Goal: Task Accomplishment & Management: Use online tool/utility

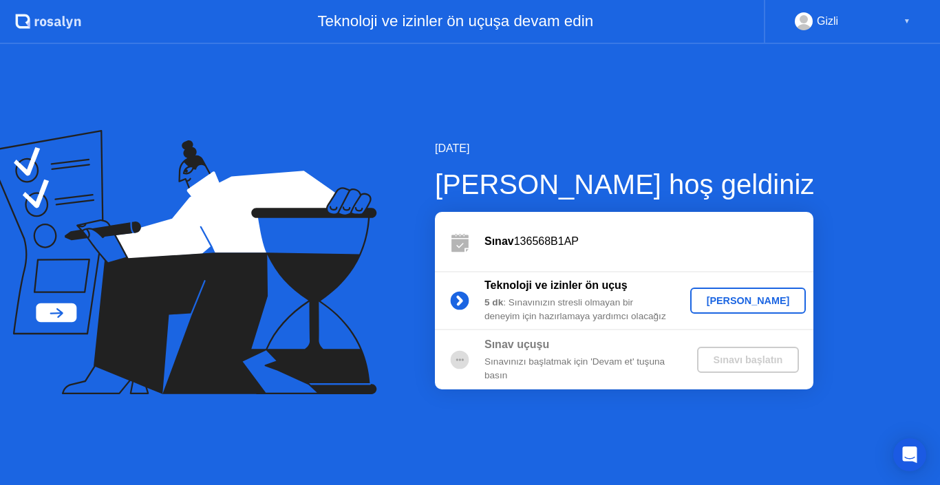
click at [766, 297] on div "[PERSON_NAME]" at bounding box center [748, 300] width 105 height 11
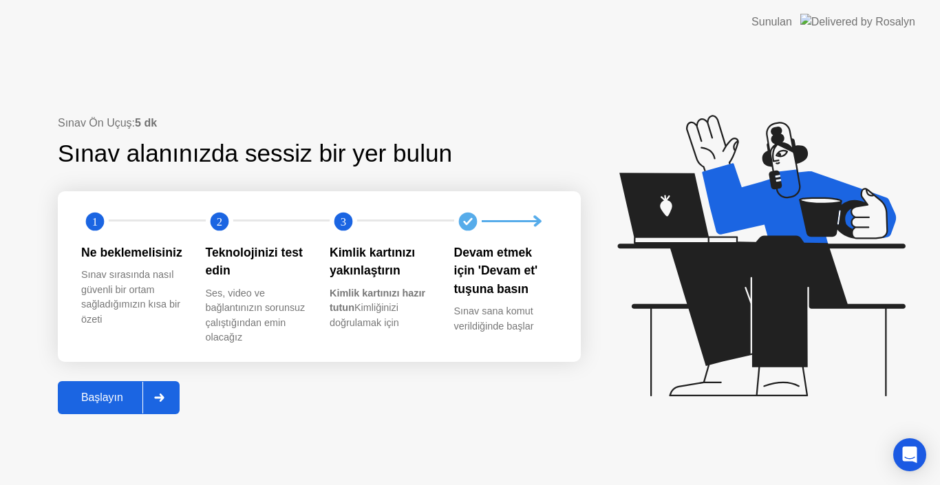
click at [100, 401] on div "Başlayın" at bounding box center [102, 398] width 81 height 12
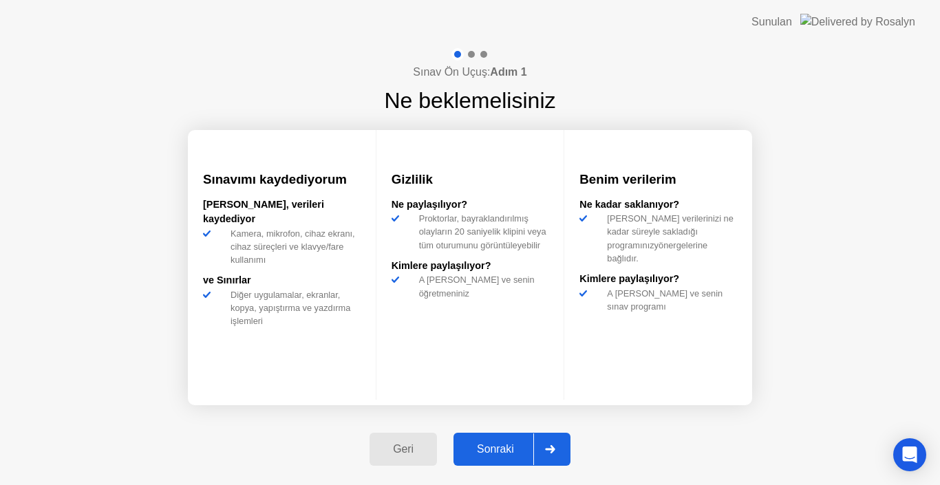
click at [516, 443] on div "Sonraki" at bounding box center [496, 449] width 76 height 12
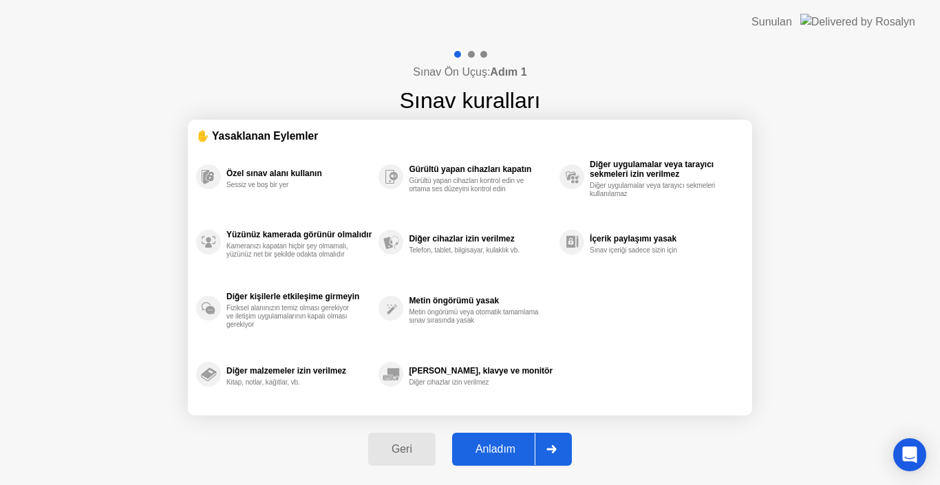
click at [506, 441] on button "Anladım" at bounding box center [512, 449] width 120 height 33
select select "Available cameras"
select select "Available speakers"
select select "Available microphones"
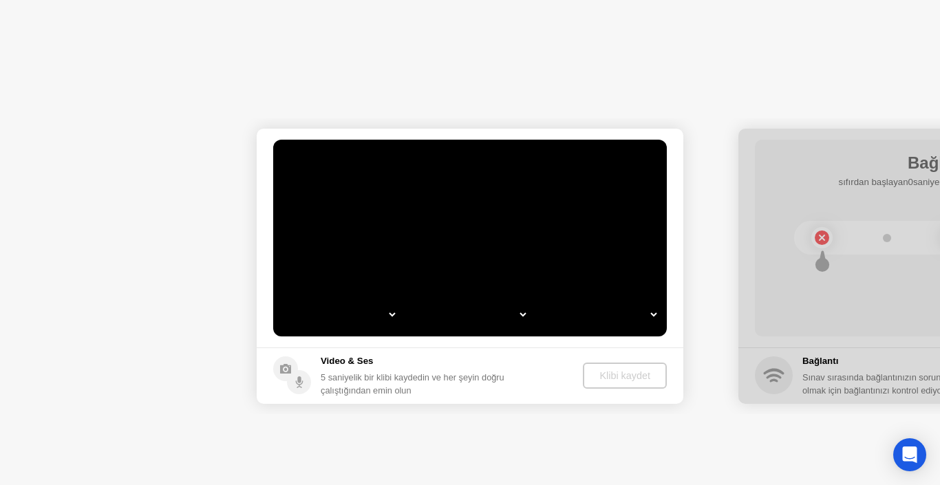
select select "**********"
select select "*******"
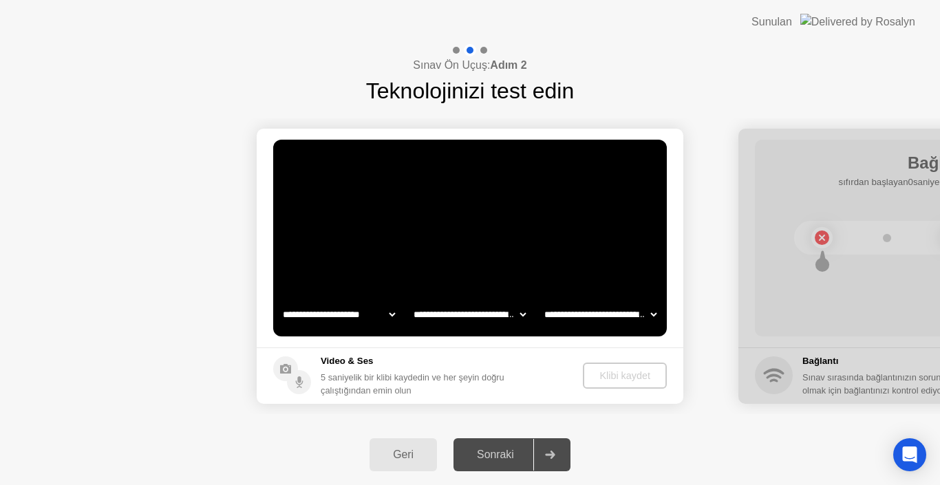
click at [508, 456] on div "Sonraki" at bounding box center [496, 455] width 76 height 12
click at [511, 451] on div "Sonraki" at bounding box center [496, 455] width 76 height 12
click at [452, 310] on select "**********" at bounding box center [470, 315] width 118 height 28
click at [457, 317] on select "**********" at bounding box center [470, 315] width 118 height 28
click at [567, 313] on select "**********" at bounding box center [601, 315] width 118 height 28
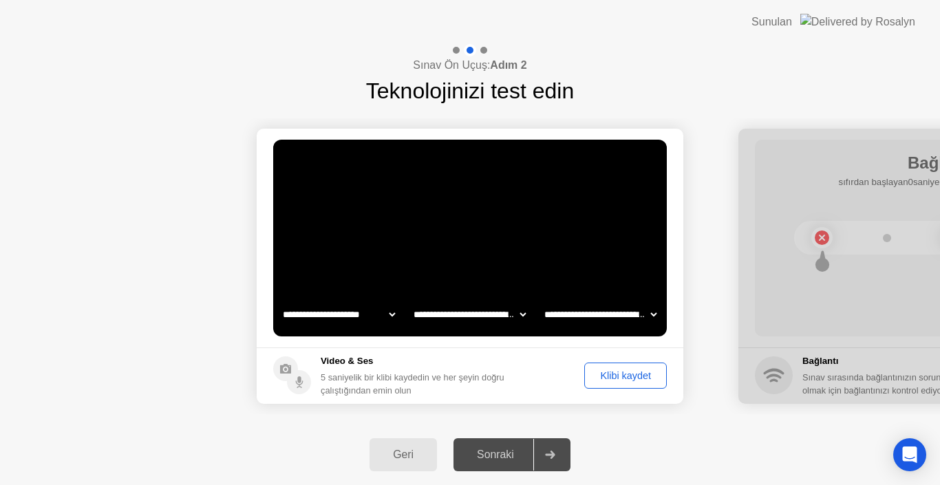
click at [567, 313] on select "**********" at bounding box center [601, 315] width 118 height 28
click at [635, 377] on div "Klibi kaydet" at bounding box center [625, 375] width 73 height 11
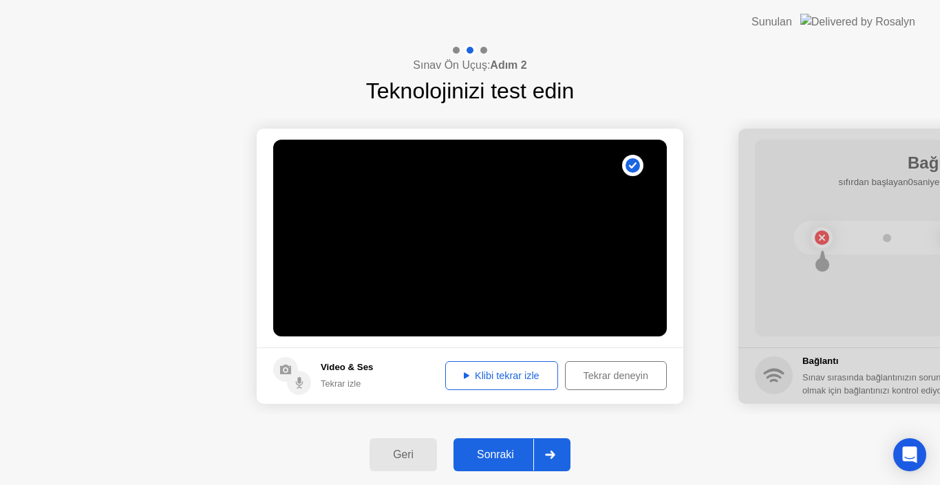
click at [499, 452] on div "Sonraki" at bounding box center [496, 455] width 76 height 12
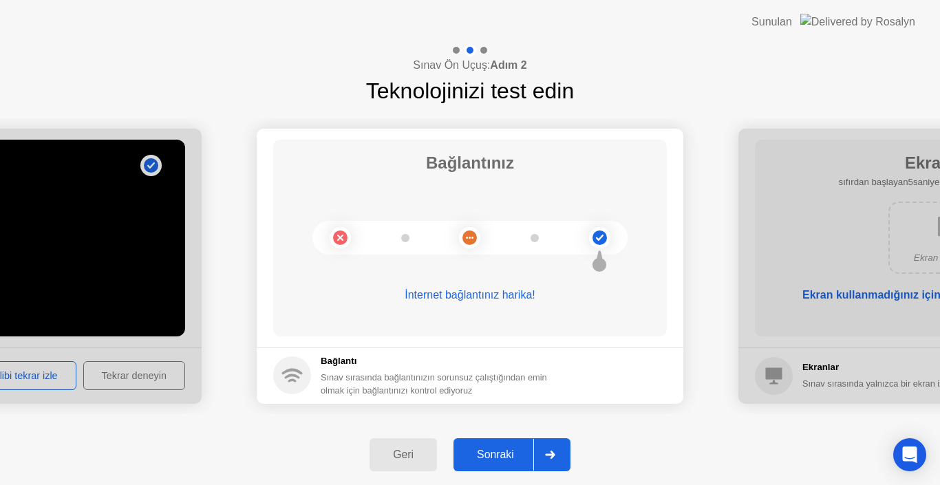
click at [517, 449] on div "Sonraki" at bounding box center [496, 455] width 76 height 12
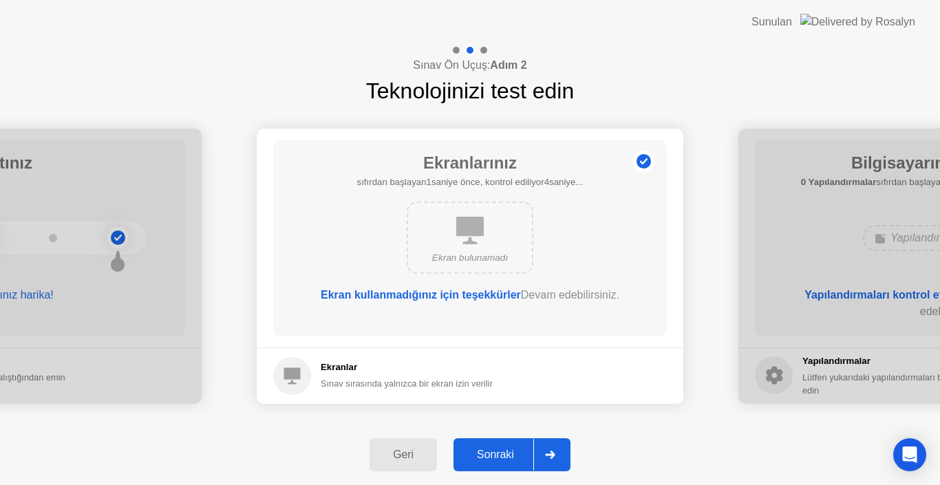
click at [517, 449] on div "Sonraki" at bounding box center [496, 455] width 76 height 12
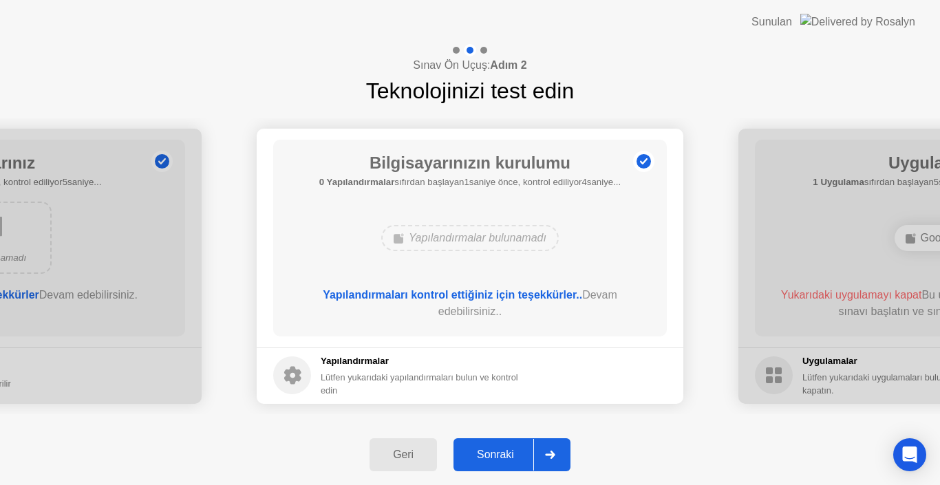
click at [407, 457] on div "Geri" at bounding box center [403, 455] width 59 height 12
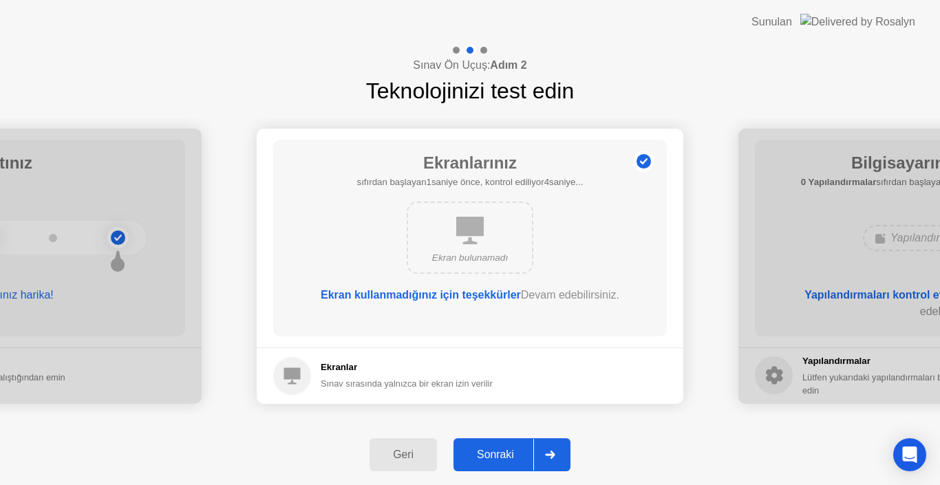
click at [511, 454] on div "Sonraki" at bounding box center [496, 455] width 76 height 12
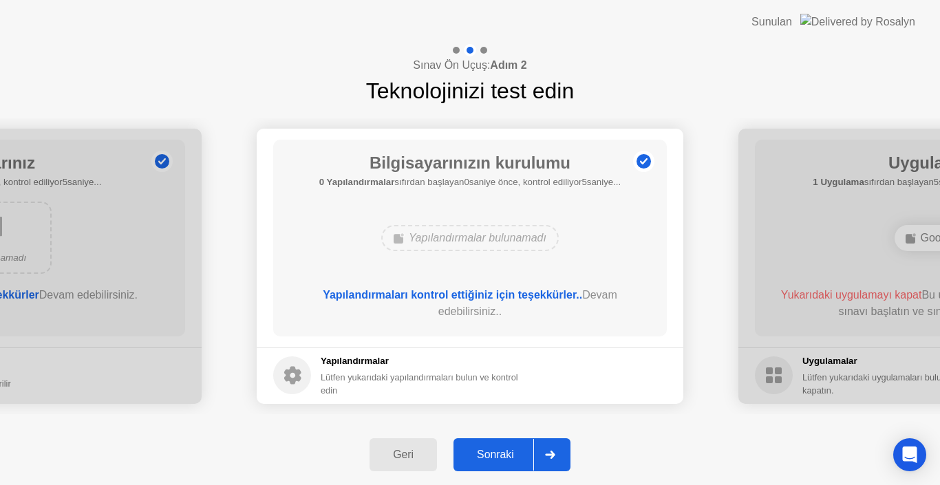
click at [490, 449] on div "Sonraki" at bounding box center [496, 455] width 76 height 12
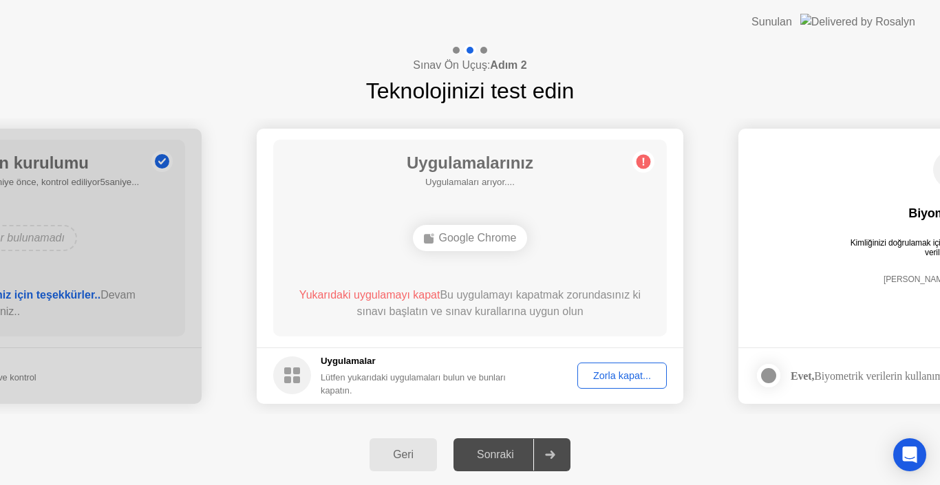
click at [516, 454] on div "Sonraki" at bounding box center [496, 455] width 76 height 12
click at [621, 373] on div "Zorla kapat..." at bounding box center [622, 375] width 80 height 11
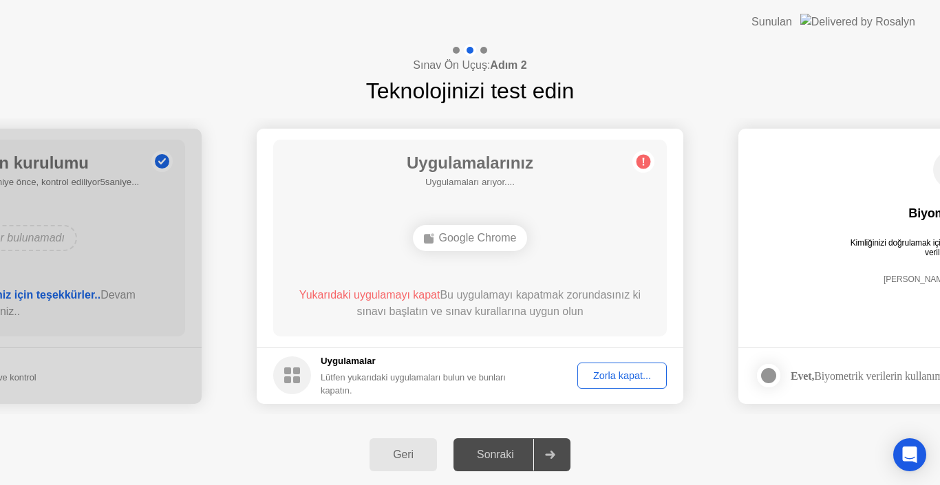
click at [769, 373] on div at bounding box center [769, 376] width 17 height 17
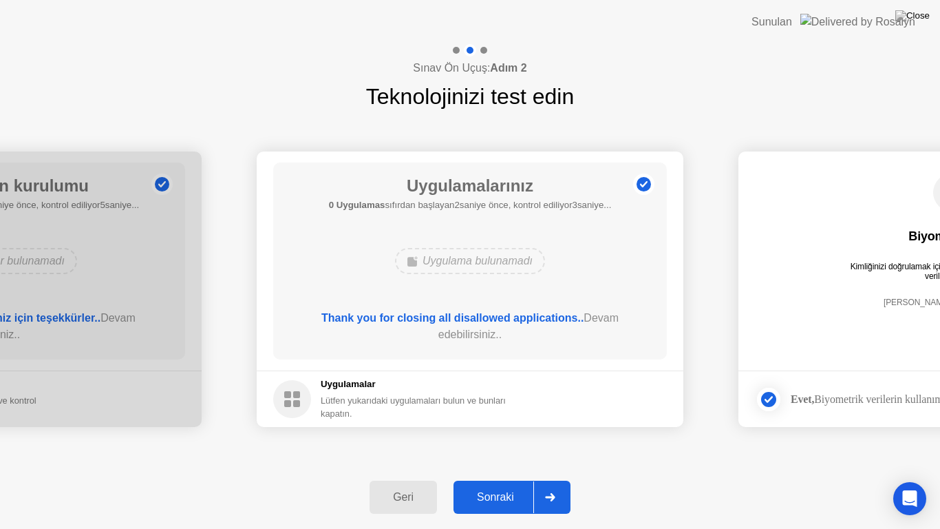
click at [502, 485] on div "Sonraki" at bounding box center [496, 497] width 76 height 12
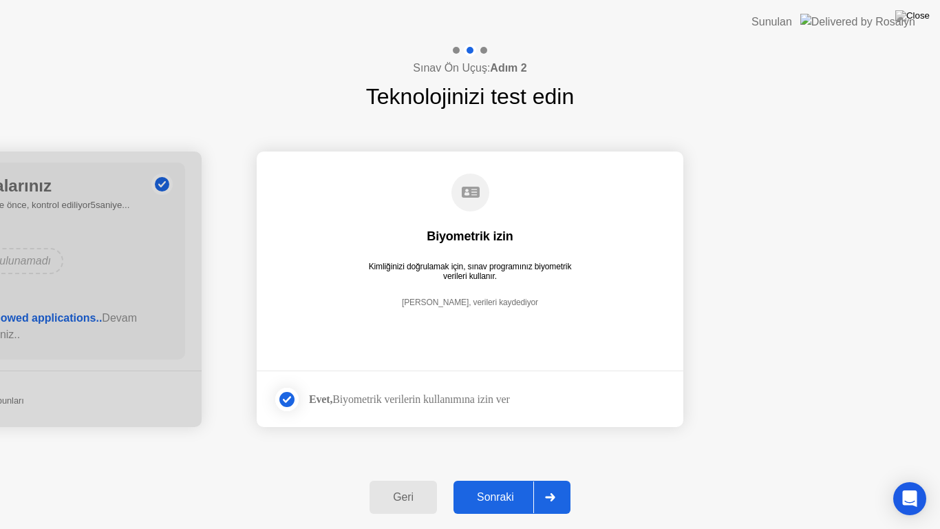
click at [507, 485] on div "Sonraki" at bounding box center [496, 497] width 76 height 12
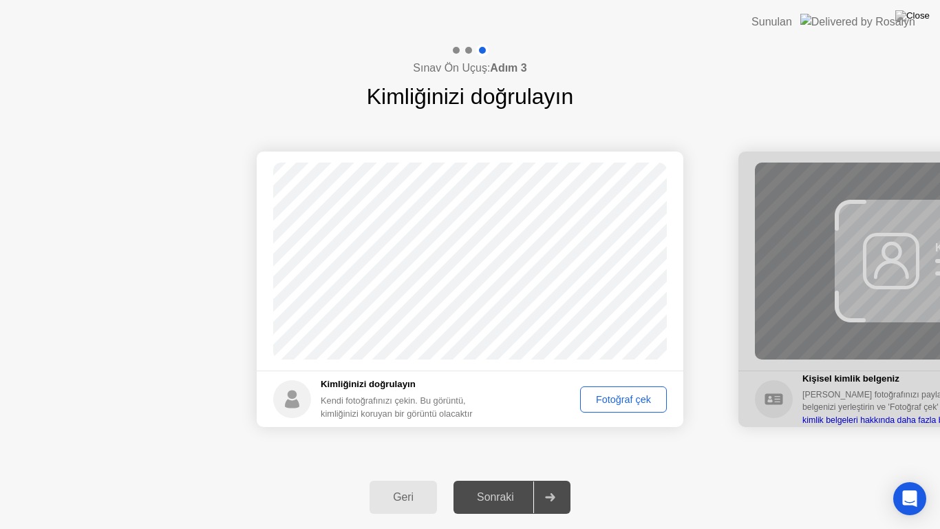
click at [624, 399] on div "Fotoğraf çek" at bounding box center [623, 399] width 77 height 11
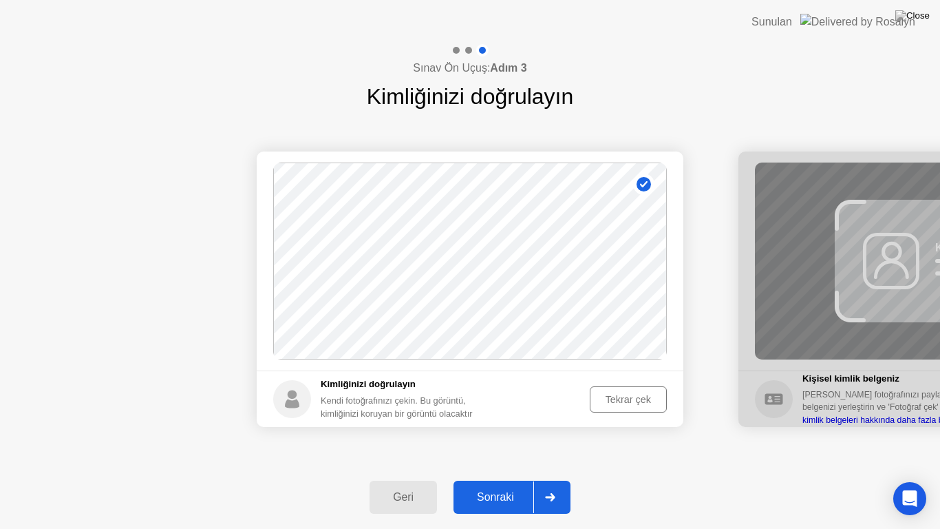
click at [500, 485] on div "Sonraki" at bounding box center [496, 497] width 76 height 12
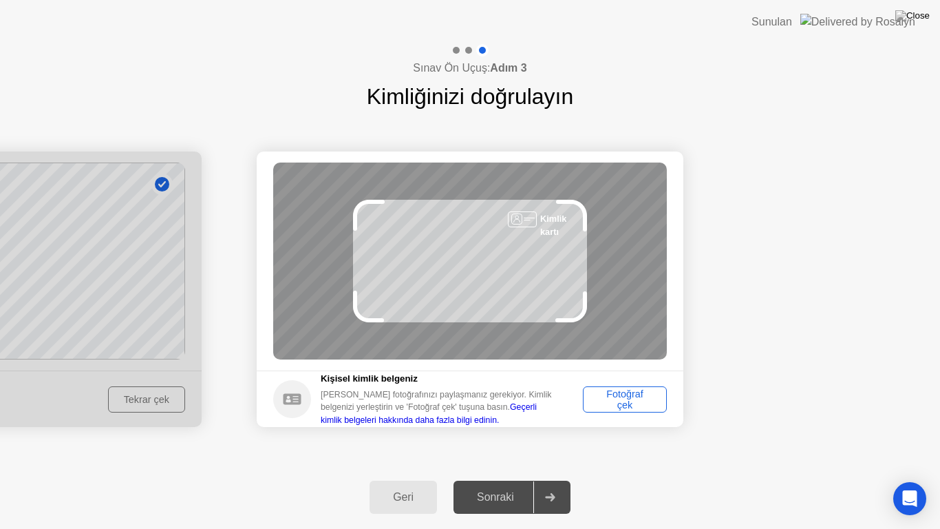
click at [627, 400] on div "Fotoğraf çek" at bounding box center [625, 399] width 74 height 22
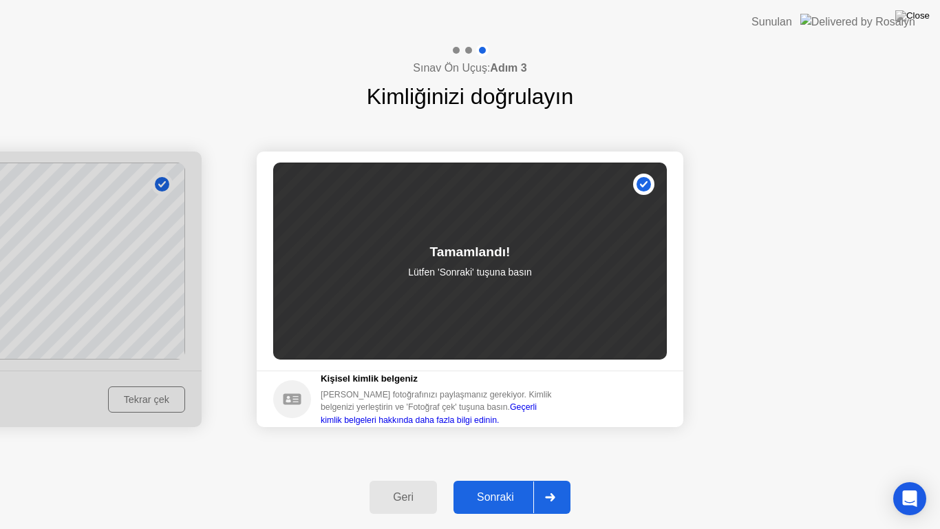
click at [518, 485] on div "Sonraki" at bounding box center [496, 497] width 76 height 12
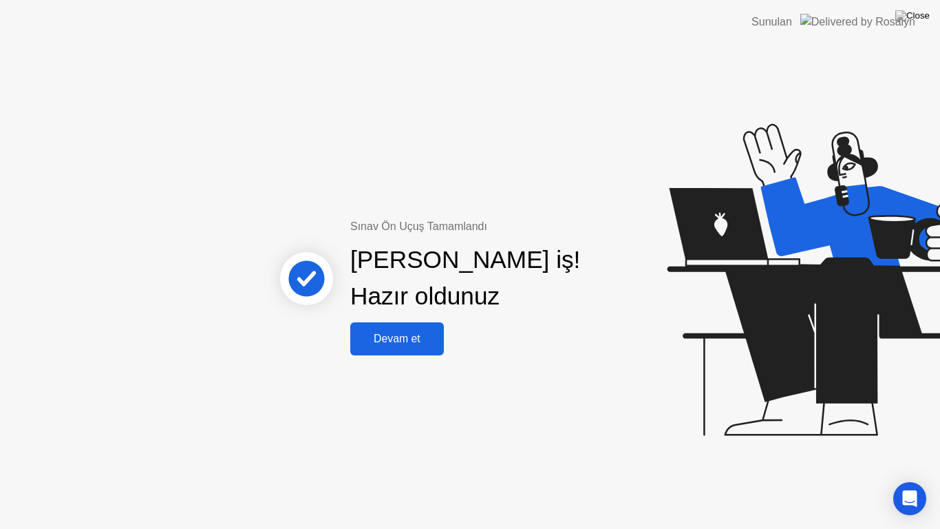
click at [414, 341] on div "Devam et" at bounding box center [396, 338] width 85 height 12
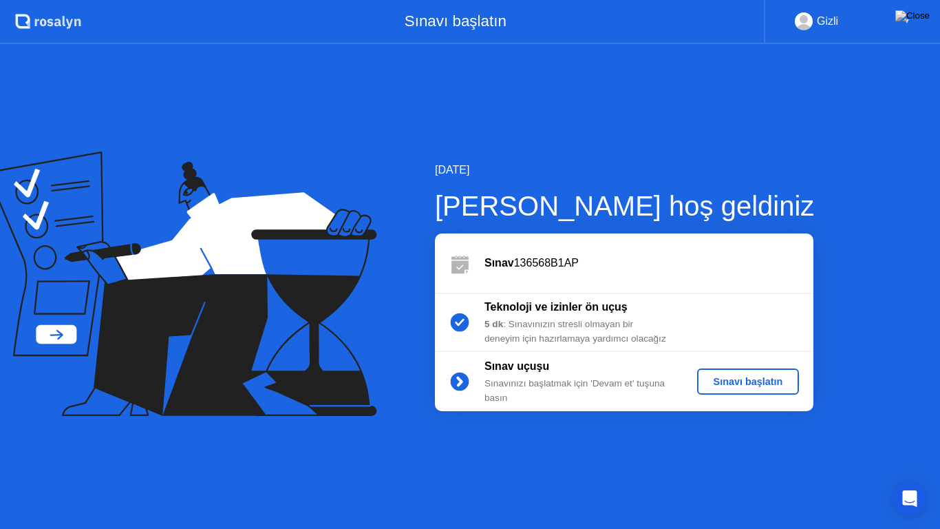
click at [748, 382] on div "Sınavı başlatın" at bounding box center [749, 381] width 92 height 11
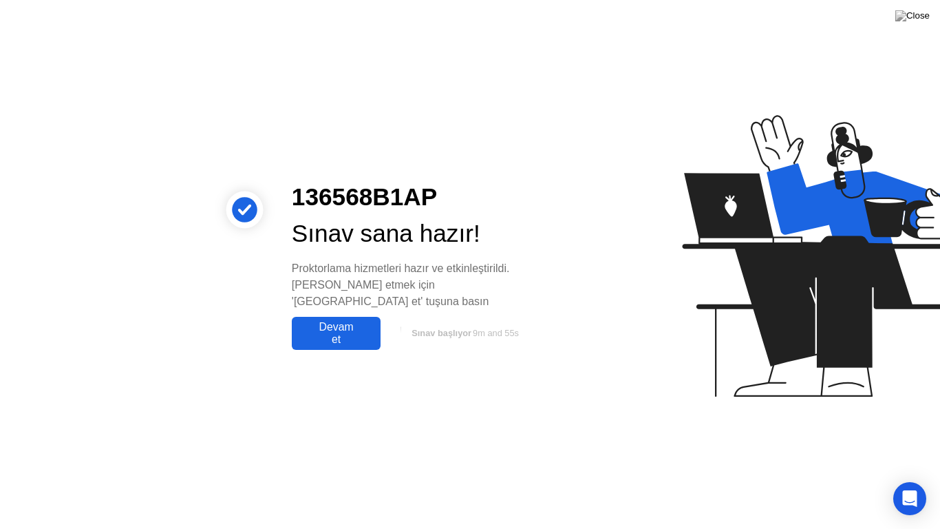
click at [341, 328] on div "Devam et" at bounding box center [336, 333] width 81 height 25
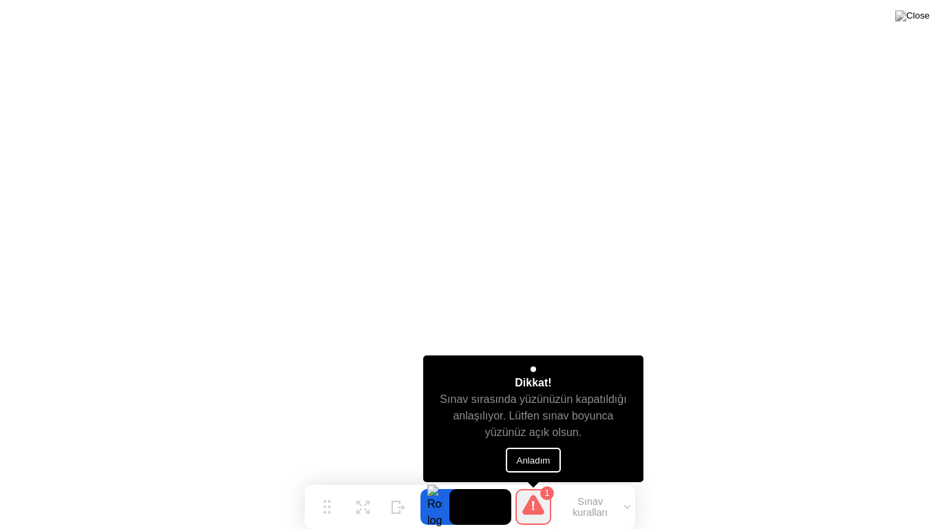
click at [516, 456] on button "Anladım" at bounding box center [534, 459] width 56 height 25
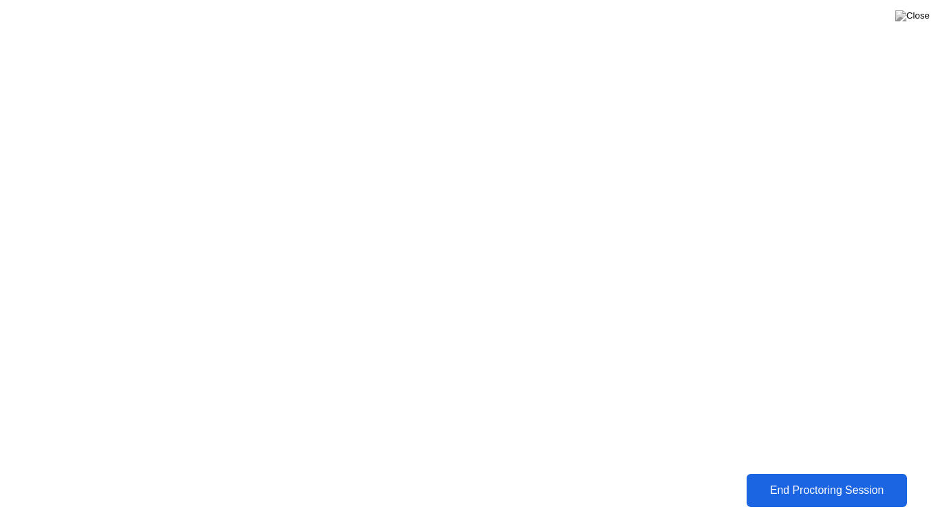
click at [826, 485] on div "End Proctoring Session" at bounding box center [827, 490] width 152 height 12
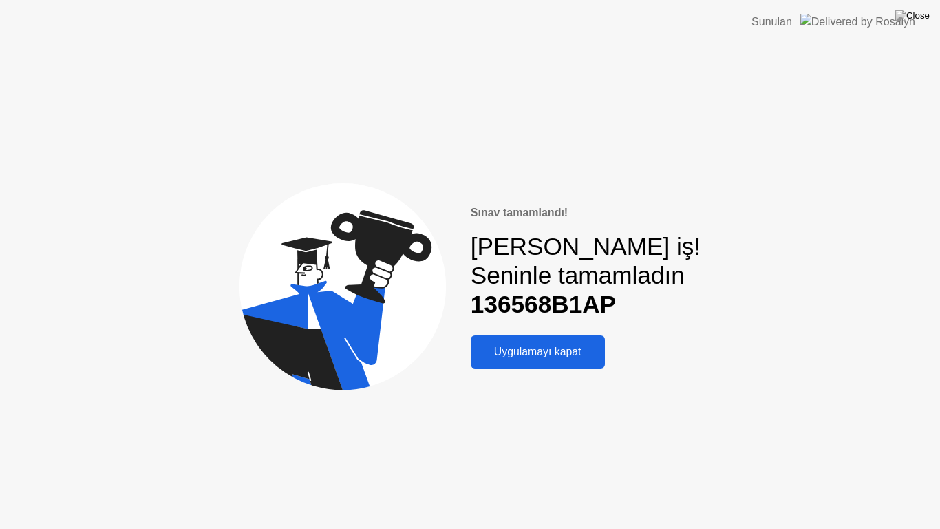
click at [544, 341] on button "Uygulamayı kapat" at bounding box center [538, 351] width 134 height 33
